Goal: Use online tool/utility: Use online tool/utility

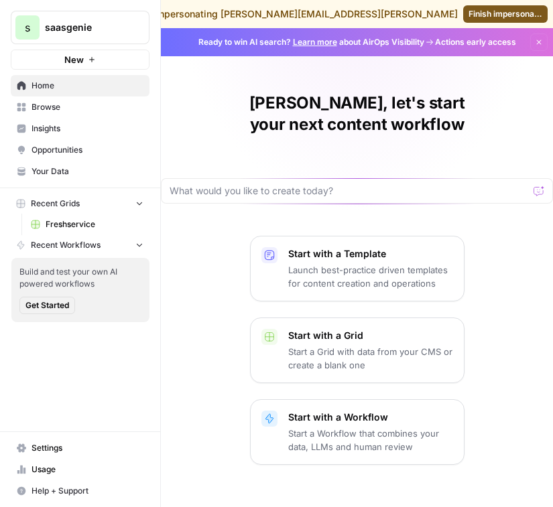
click at [70, 219] on span "Freshservice" at bounding box center [95, 225] width 98 height 12
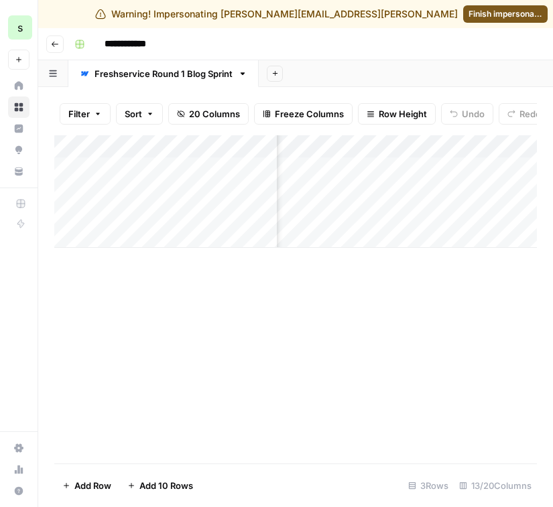
scroll to position [0, 1184]
click at [408, 146] on div "Add Column" at bounding box center [295, 191] width 483 height 113
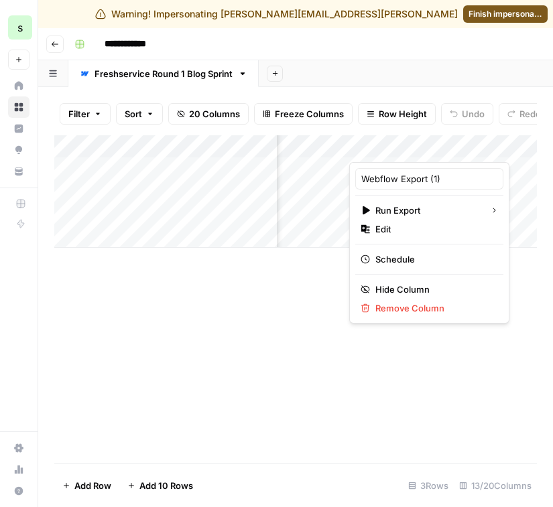
click at [278, 357] on div "Add Column" at bounding box center [295, 299] width 483 height 328
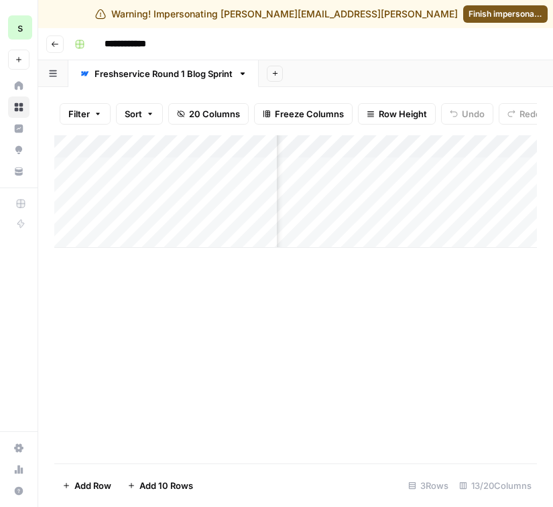
scroll to position [0, 307]
click at [453, 145] on div "Add Column" at bounding box center [295, 191] width 483 height 113
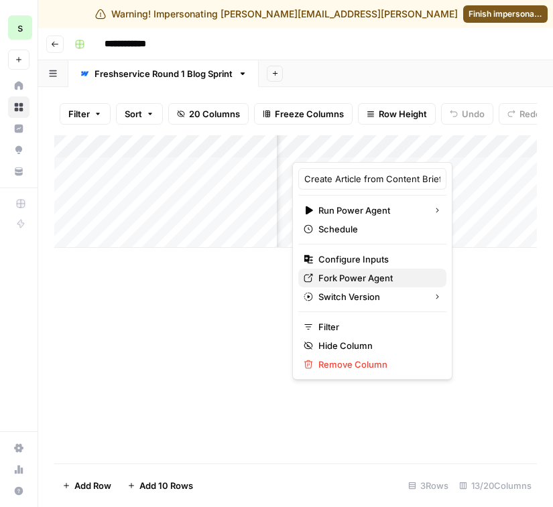
click at [346, 276] on span "Fork Power Agent" at bounding box center [376, 278] width 117 height 13
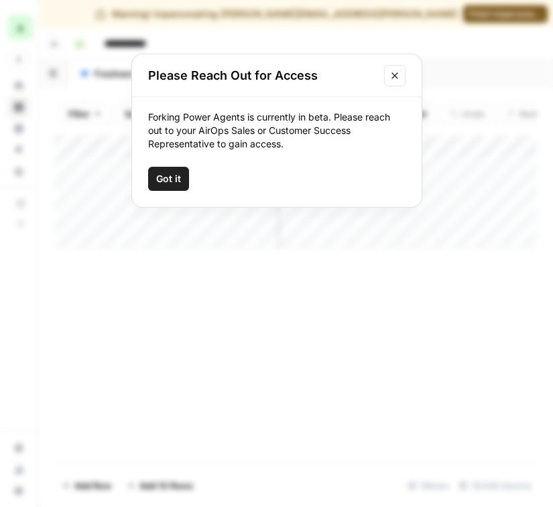
click at [395, 80] on icon "Close modal" at bounding box center [394, 75] width 11 height 11
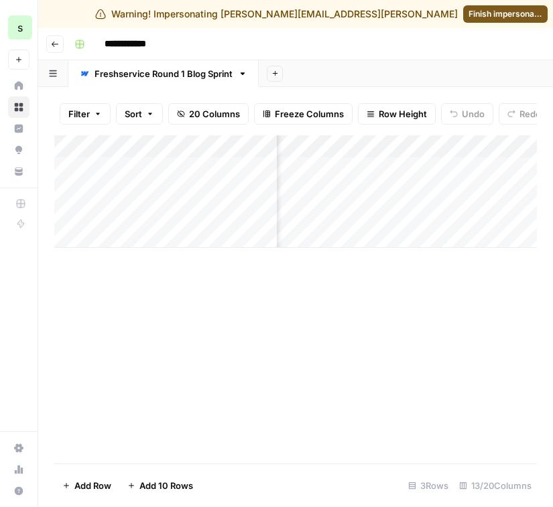
click at [500, 11] on span "Finish impersonation" at bounding box center [506, 14] width 74 height 12
